Goal: Task Accomplishment & Management: Use online tool/utility

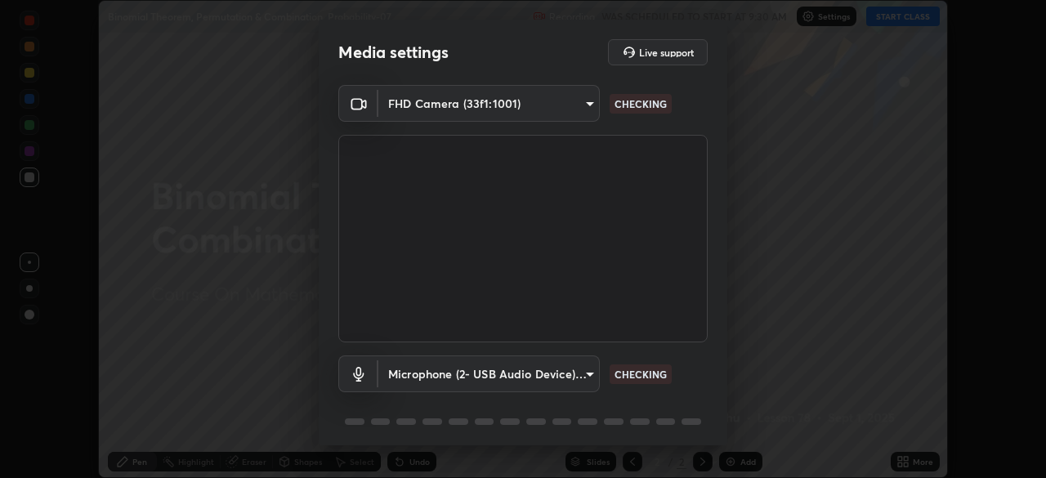
scroll to position [478, 1046]
click at [589, 369] on body "Erase all Binomial Theorem, Permutation & Combination, Probability-07 Recording…" at bounding box center [523, 239] width 1046 height 478
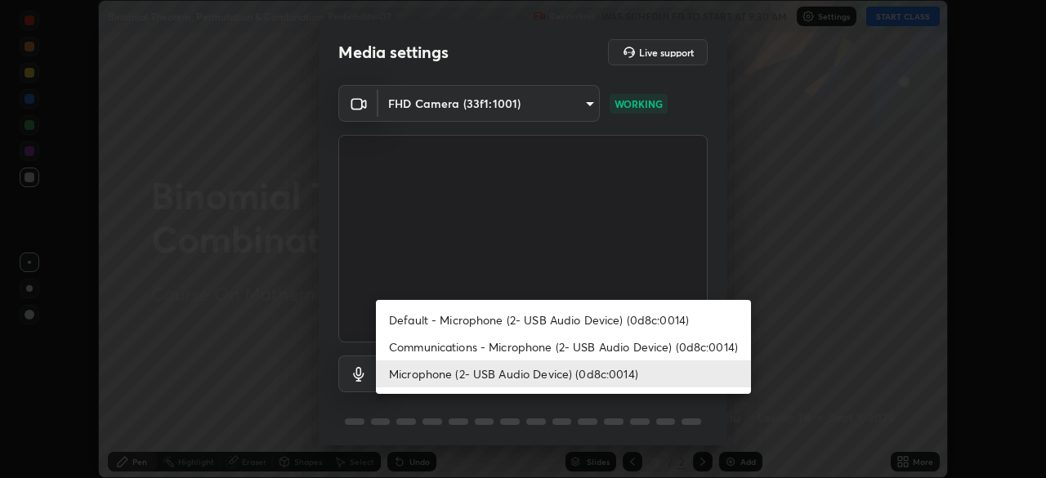
click at [572, 342] on li "Communications - Microphone (2- USB Audio Device) (0d8c:0014)" at bounding box center [563, 346] width 375 height 27
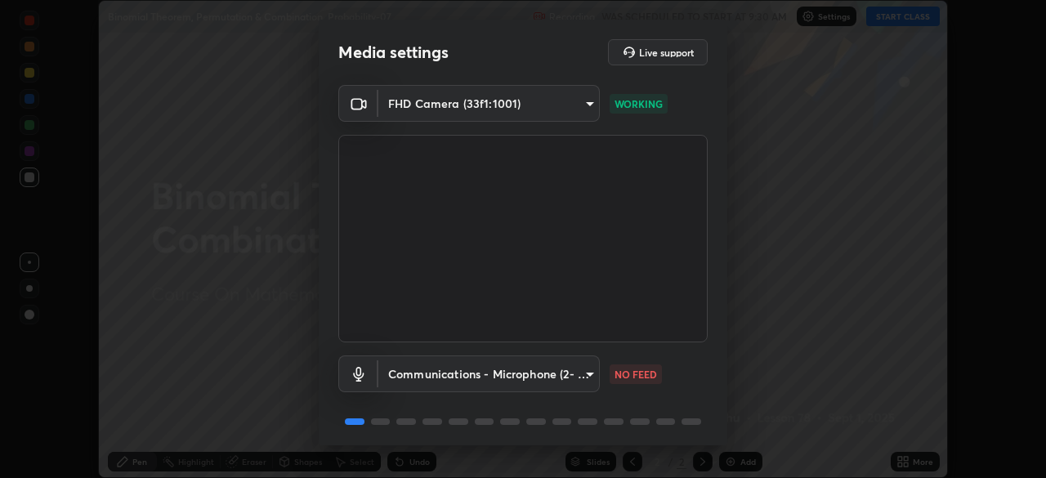
click at [590, 373] on body "Erase all Binomial Theorem, Permutation & Combination, Probability-07 Recording…" at bounding box center [523, 239] width 1046 height 478
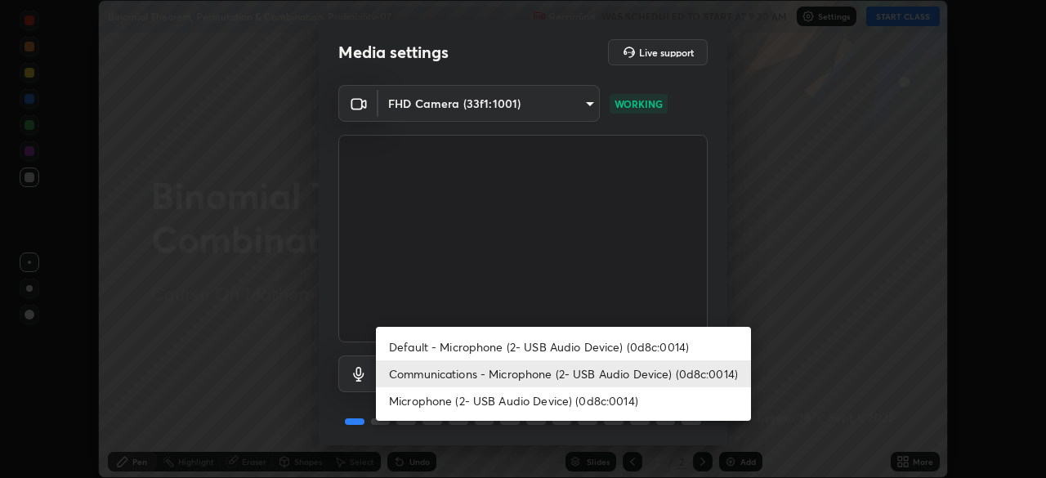
click at [562, 399] on li "Microphone (2- USB Audio Device) (0d8c:0014)" at bounding box center [563, 400] width 375 height 27
type input "0141af1c002a595cd218a70ccb0efff1f7f3d09c80e02ad8f39e980154a391e0"
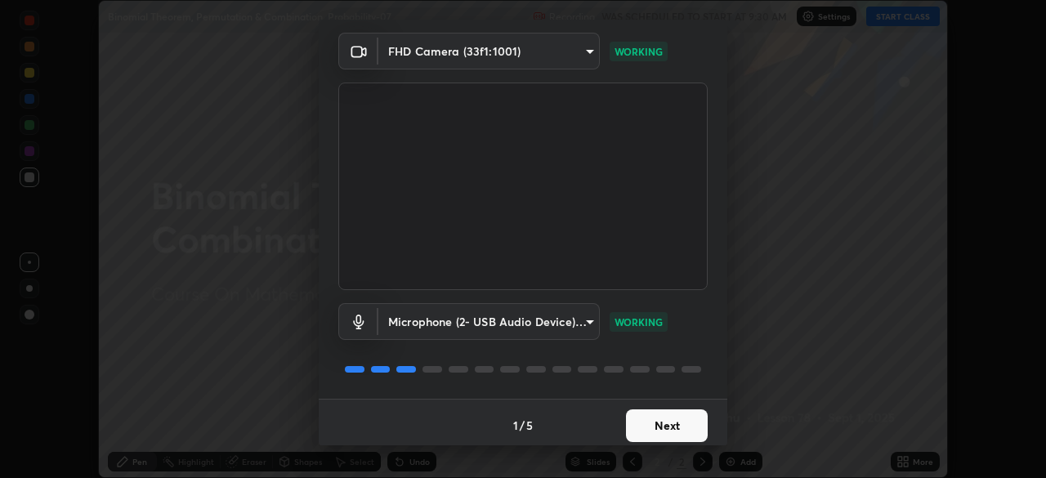
scroll to position [58, 0]
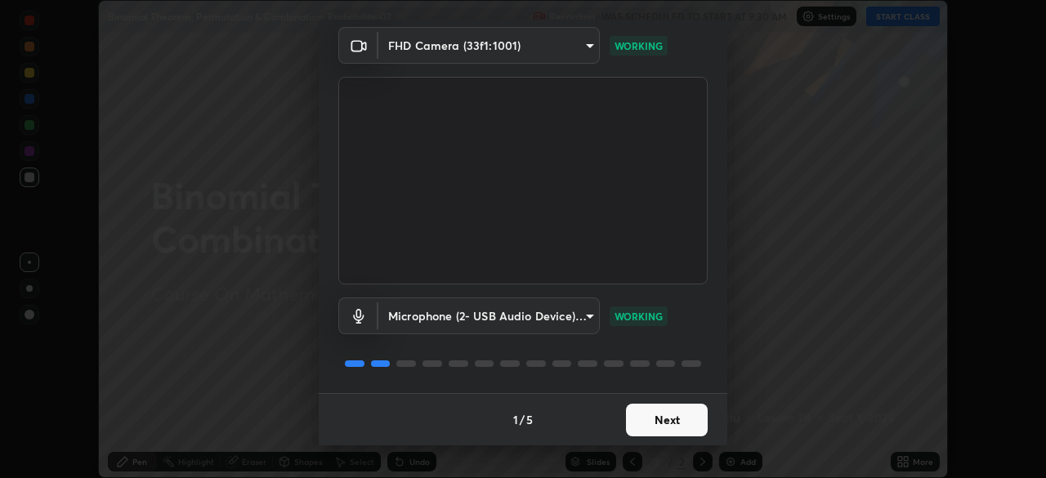
click at [692, 416] on button "Next" at bounding box center [667, 420] width 82 height 33
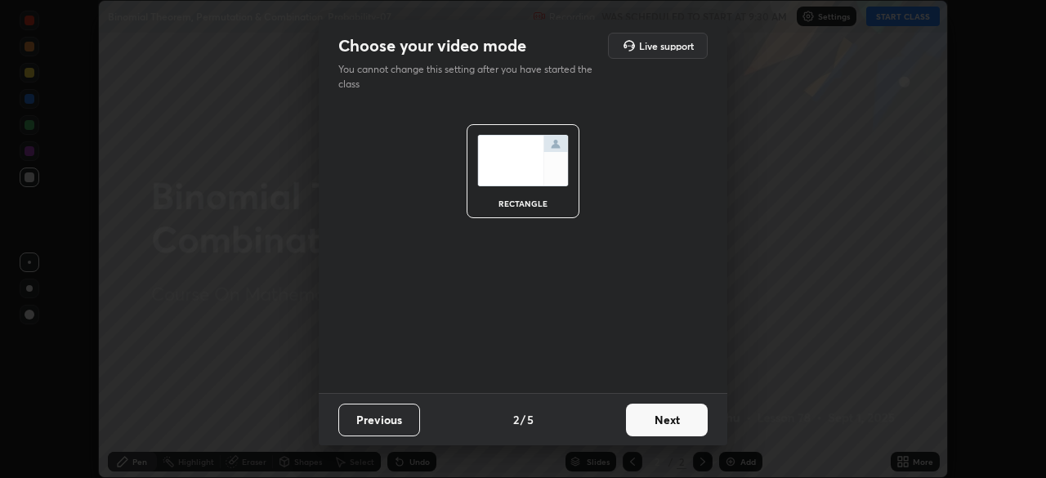
click at [692, 420] on button "Next" at bounding box center [667, 420] width 82 height 33
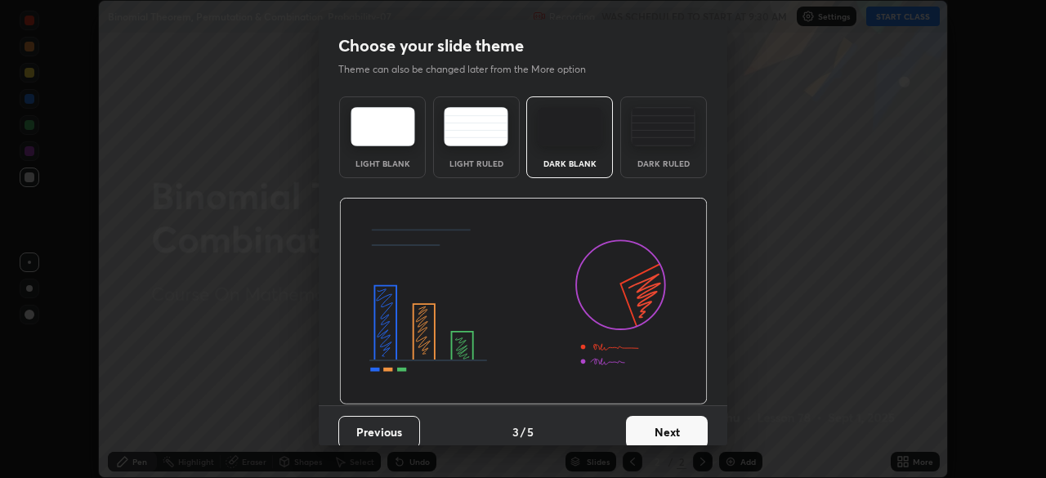
click at [696, 421] on button "Next" at bounding box center [667, 432] width 82 height 33
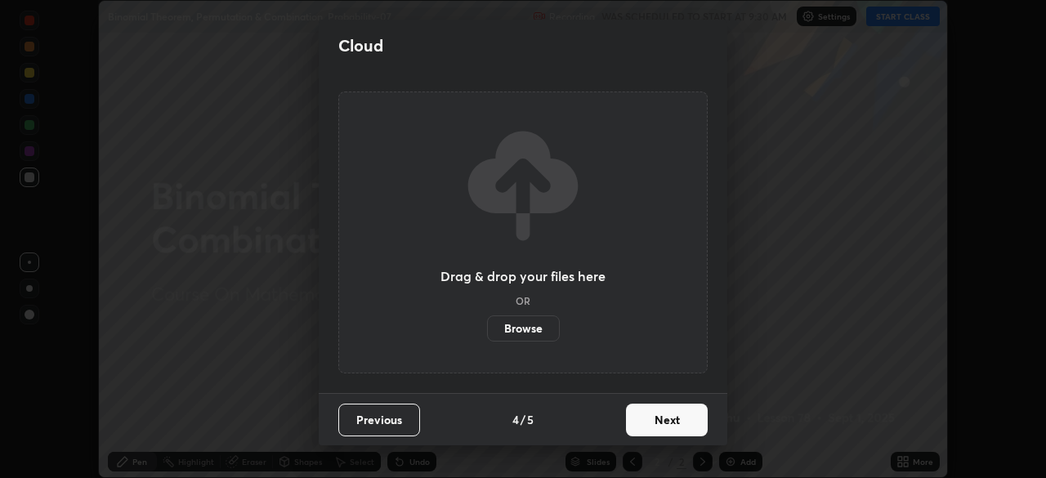
click at [692, 414] on button "Next" at bounding box center [667, 420] width 82 height 33
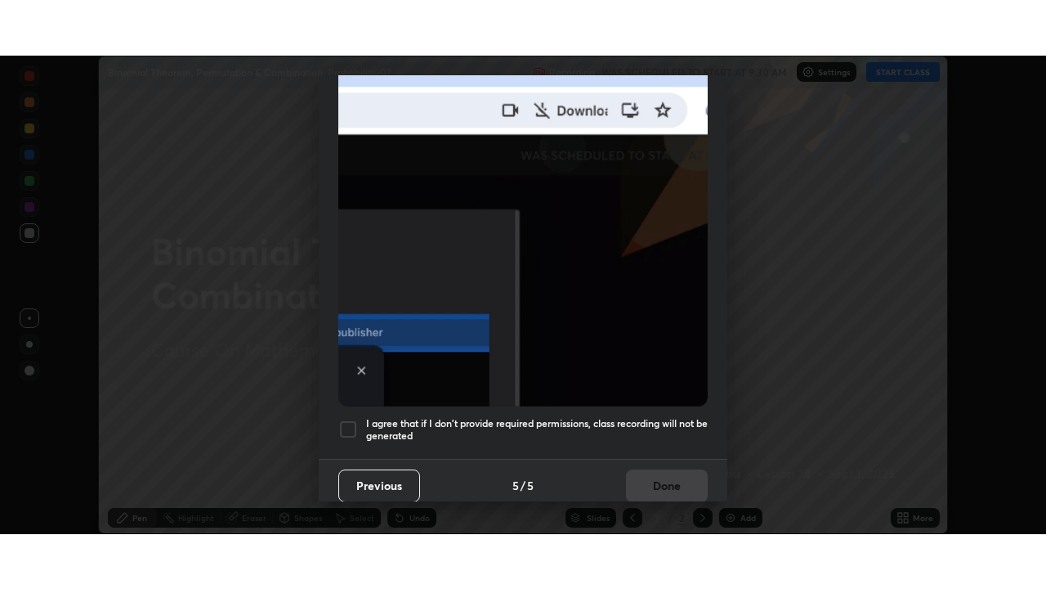
scroll to position [392, 0]
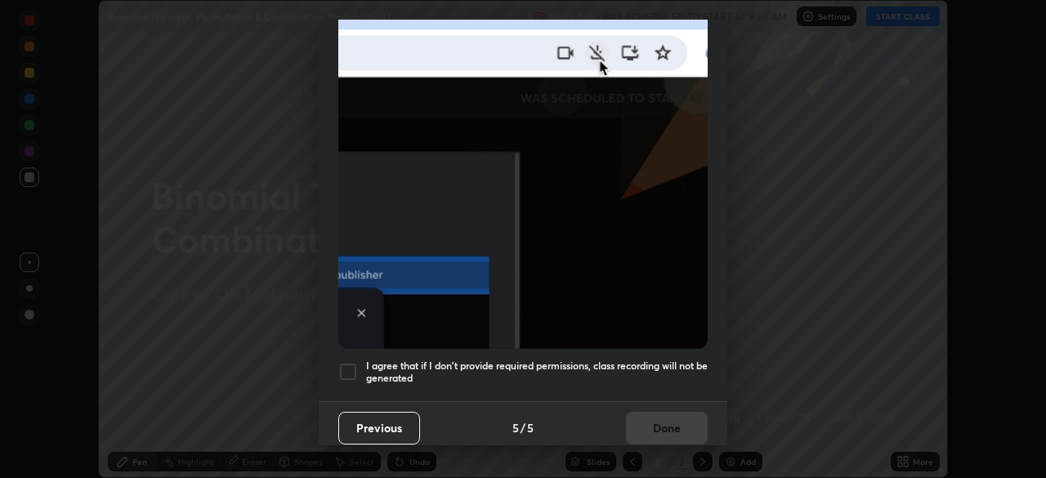
click at [658, 360] on h5 "I agree that if I don't provide required permissions, class recording will not …" at bounding box center [537, 372] width 342 height 25
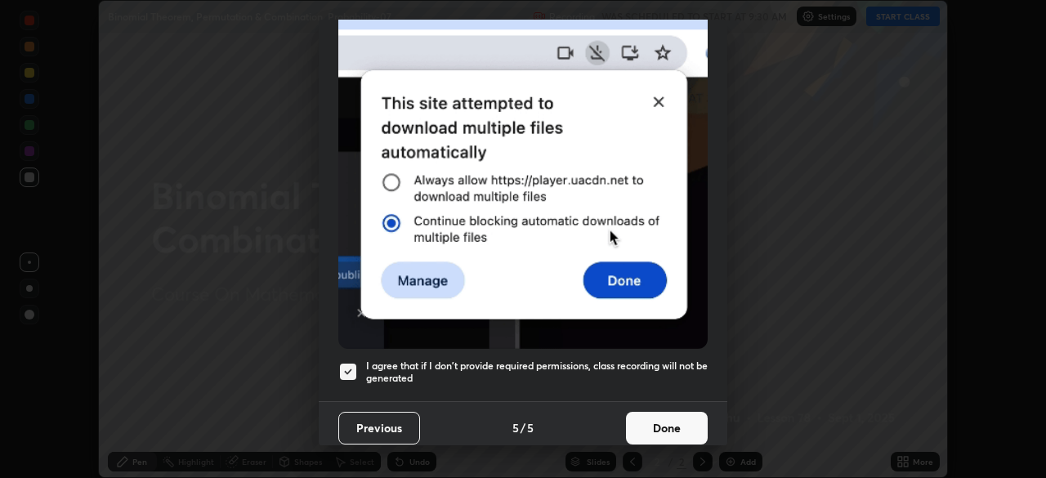
click at [685, 425] on button "Done" at bounding box center [667, 428] width 82 height 33
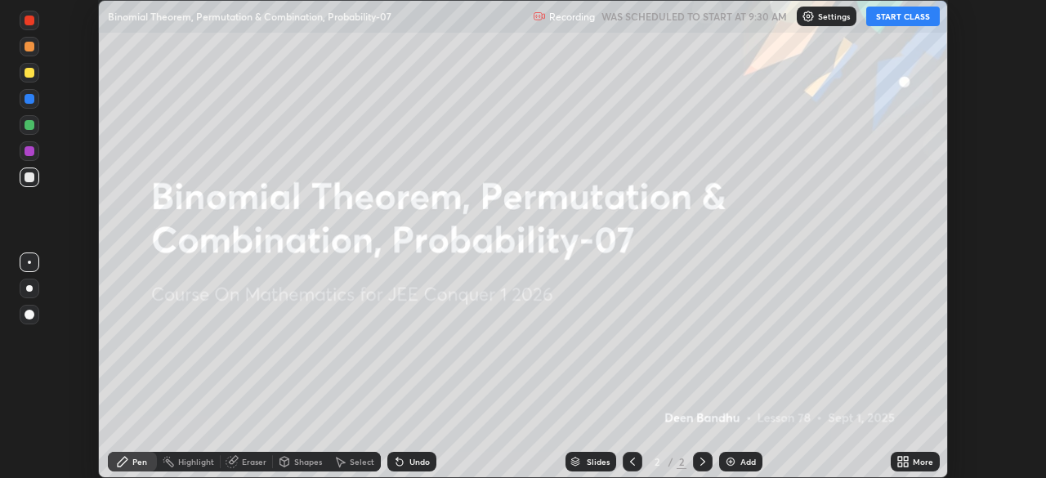
click at [905, 462] on icon at bounding box center [903, 461] width 13 height 13
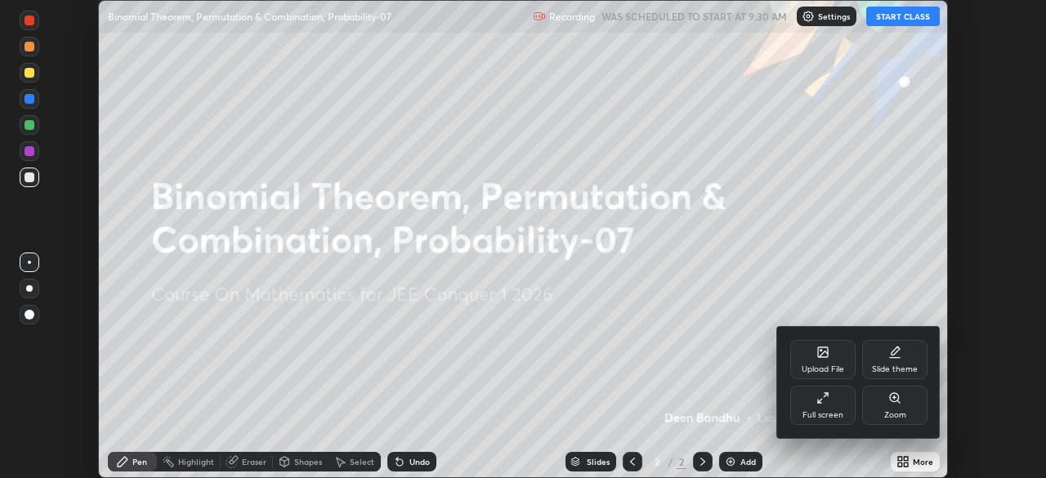
click at [824, 406] on div "Full screen" at bounding box center [822, 405] width 65 height 39
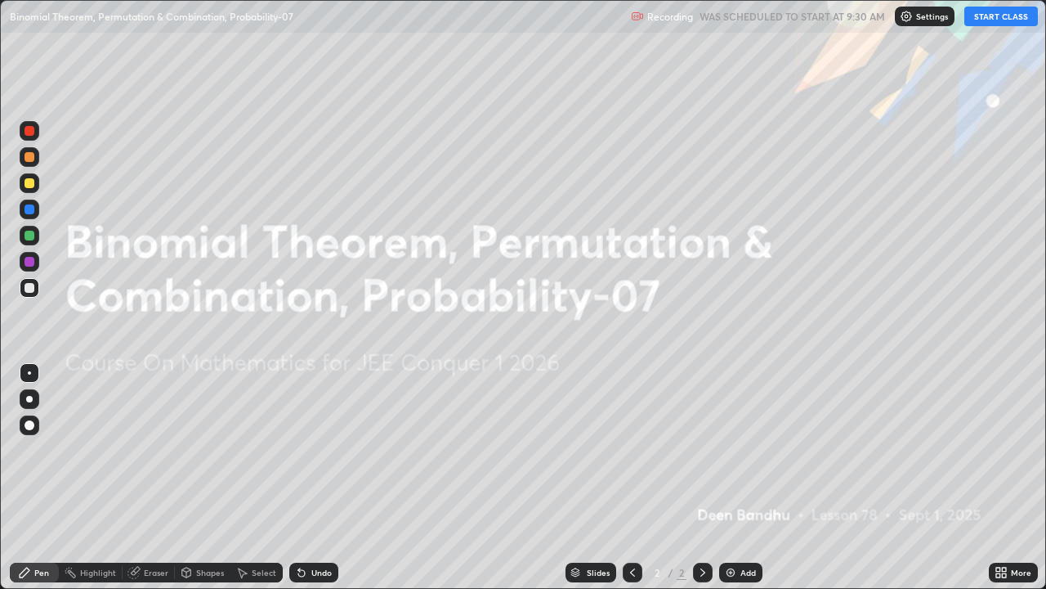
scroll to position [589, 1046]
click at [1002, 19] on button "START CLASS" at bounding box center [1002, 17] width 74 height 20
click at [741, 477] on div "Add" at bounding box center [740, 572] width 43 height 20
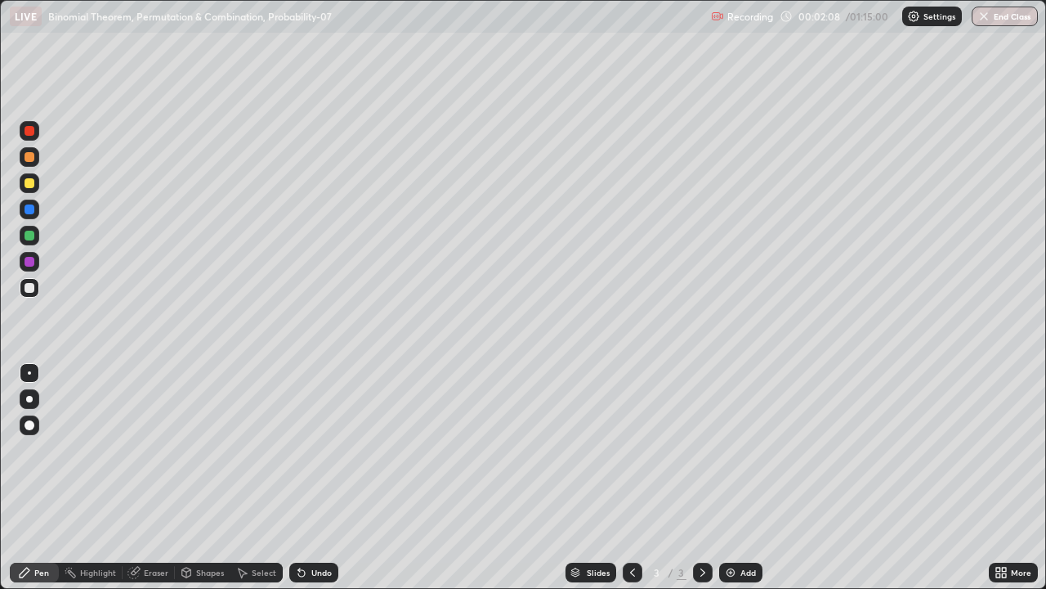
click at [29, 159] on div at bounding box center [30, 157] width 10 height 10
click at [28, 208] on div at bounding box center [30, 209] width 10 height 10
click at [25, 258] on div at bounding box center [30, 262] width 10 height 10
click at [30, 285] on div at bounding box center [30, 288] width 10 height 10
click at [29, 262] on div at bounding box center [30, 262] width 10 height 10
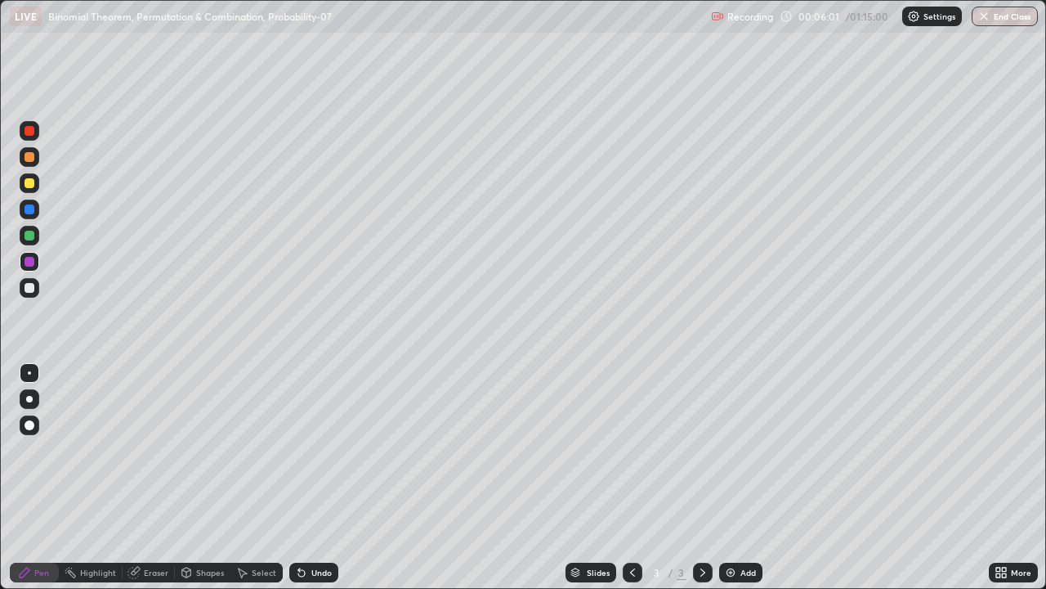
click at [30, 288] on div at bounding box center [30, 288] width 10 height 10
click at [28, 235] on div at bounding box center [30, 236] width 10 height 10
click at [33, 233] on div at bounding box center [30, 236] width 10 height 10
click at [32, 286] on div at bounding box center [30, 288] width 10 height 10
click at [748, 477] on div "Add" at bounding box center [749, 572] width 16 height 8
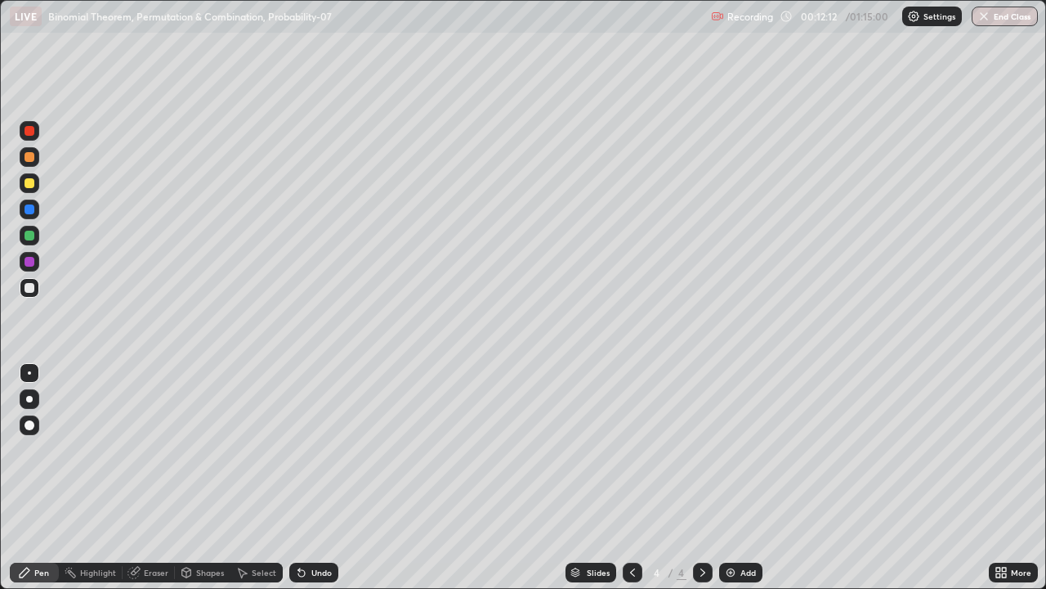
click at [29, 235] on div at bounding box center [30, 236] width 10 height 10
click at [30, 284] on div at bounding box center [30, 288] width 10 height 10
click at [33, 262] on div at bounding box center [30, 262] width 10 height 10
click at [29, 283] on div at bounding box center [30, 288] width 10 height 10
click at [700, 477] on icon at bounding box center [702, 572] width 5 height 8
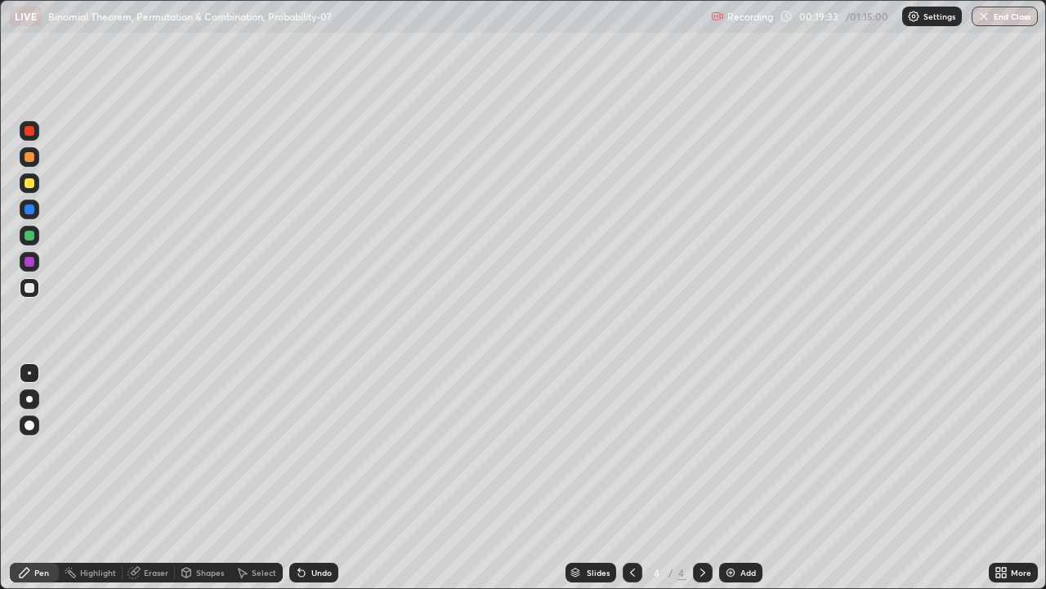
click at [633, 477] on icon at bounding box center [632, 572] width 13 height 13
click at [701, 477] on icon at bounding box center [702, 572] width 13 height 13
click at [745, 477] on div "Add" at bounding box center [749, 572] width 16 height 8
click at [29, 260] on div at bounding box center [30, 262] width 10 height 10
click at [30, 235] on div at bounding box center [30, 236] width 10 height 10
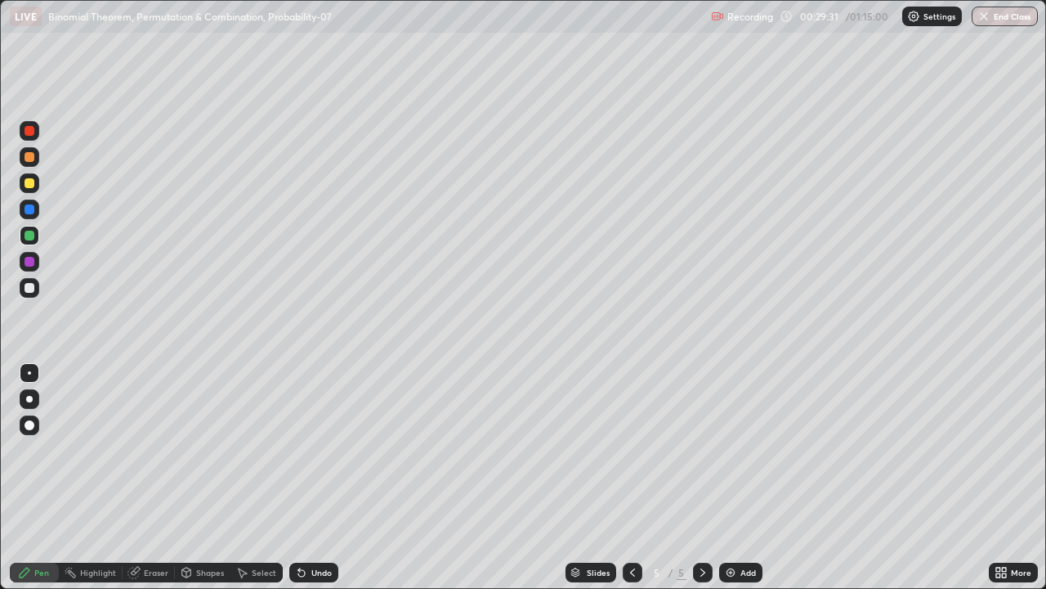
click at [630, 477] on icon at bounding box center [632, 572] width 5 height 8
click at [629, 477] on icon at bounding box center [632, 572] width 13 height 13
click at [703, 477] on icon at bounding box center [702, 572] width 13 height 13
click at [697, 477] on icon at bounding box center [702, 572] width 13 height 13
click at [742, 477] on div "Add" at bounding box center [749, 572] width 16 height 8
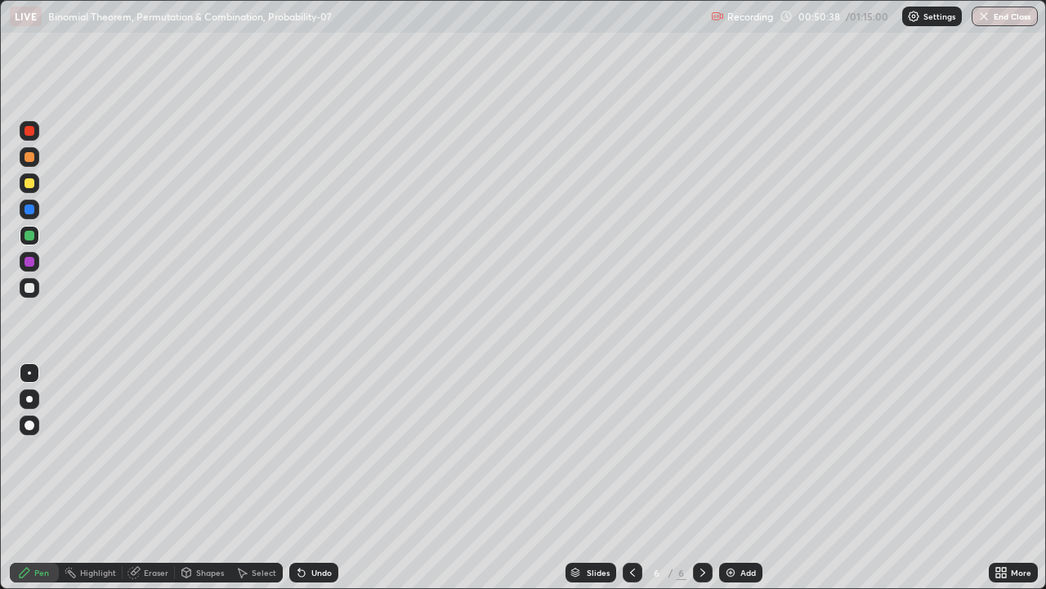
click at [29, 260] on div at bounding box center [30, 262] width 10 height 10
click at [29, 181] on div at bounding box center [30, 183] width 10 height 10
click at [747, 477] on div "Add" at bounding box center [749, 572] width 16 height 8
click at [30, 208] on div at bounding box center [30, 209] width 10 height 10
click at [32, 208] on div at bounding box center [30, 209] width 10 height 10
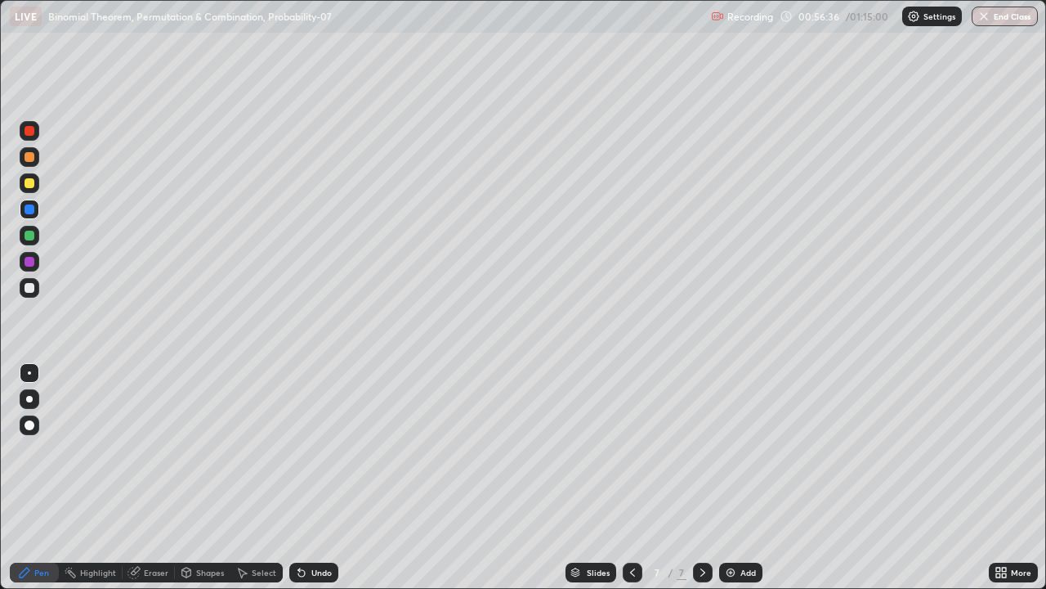
click at [27, 181] on div at bounding box center [30, 183] width 10 height 10
click at [30, 262] on div at bounding box center [30, 262] width 10 height 10
click at [633, 477] on icon at bounding box center [632, 572] width 13 height 13
click at [630, 477] on icon at bounding box center [632, 572] width 5 height 8
click at [710, 477] on div at bounding box center [703, 572] width 20 height 20
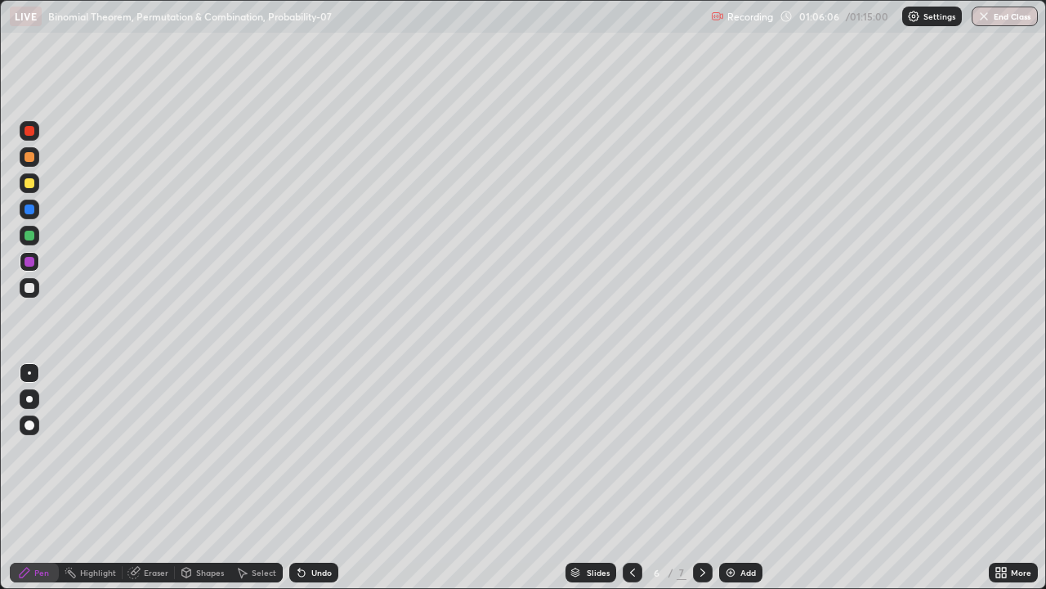
click at [704, 477] on div at bounding box center [703, 572] width 20 height 20
click at [1012, 14] on button "End Class" at bounding box center [1005, 17] width 66 height 20
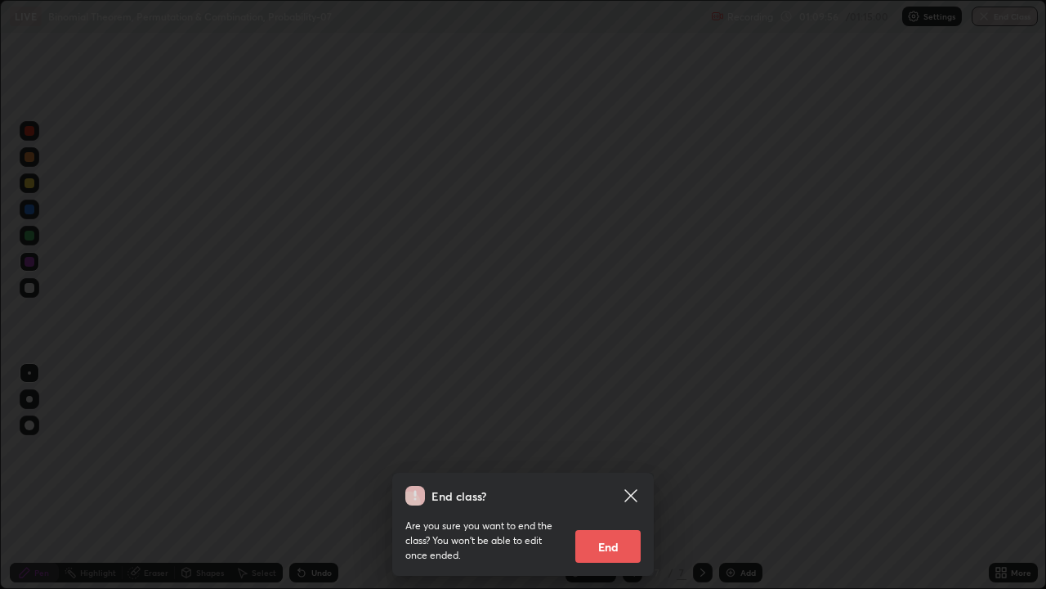
click at [622, 477] on button "End" at bounding box center [607, 546] width 65 height 33
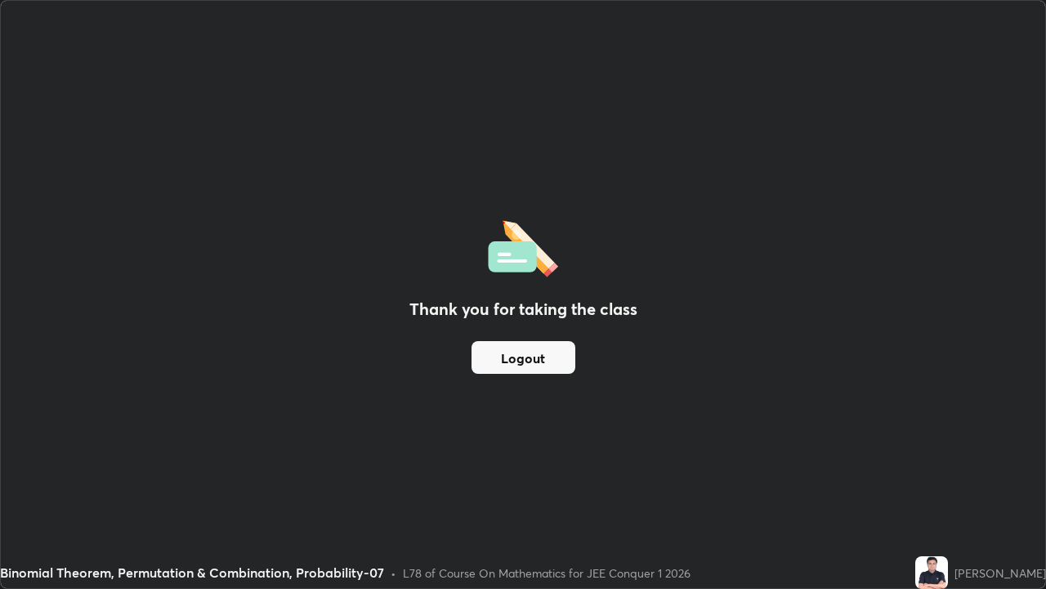
click at [558, 350] on button "Logout" at bounding box center [524, 357] width 104 height 33
